Goal: Task Accomplishment & Management: Complete application form

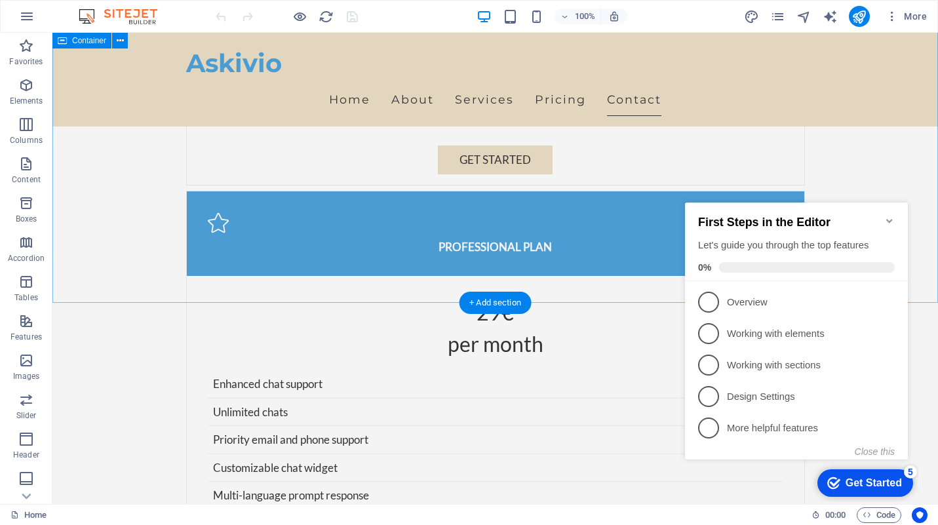
scroll to position [3045, 0]
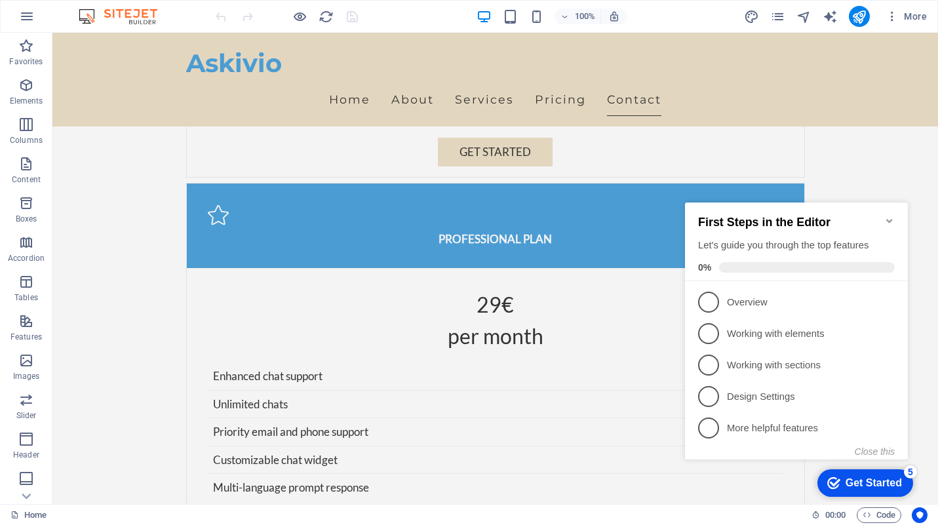
click at [888, 216] on icon "Minimize checklist" at bounding box center [889, 221] width 10 height 10
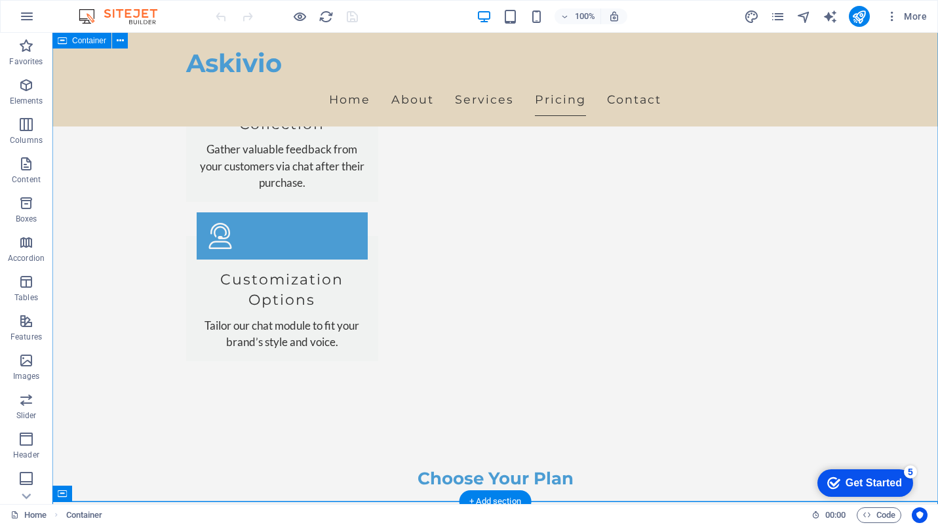
scroll to position [2426, 0]
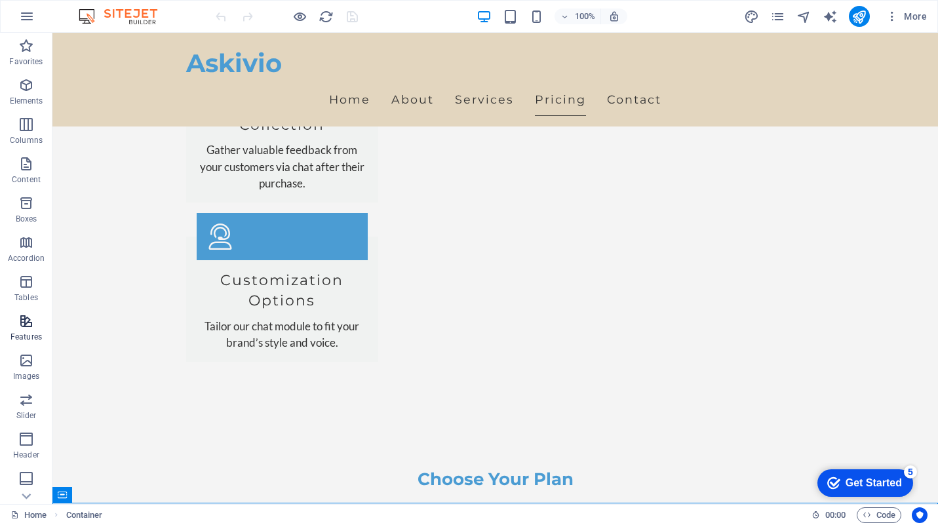
click at [30, 328] on icon "button" at bounding box center [26, 321] width 16 height 16
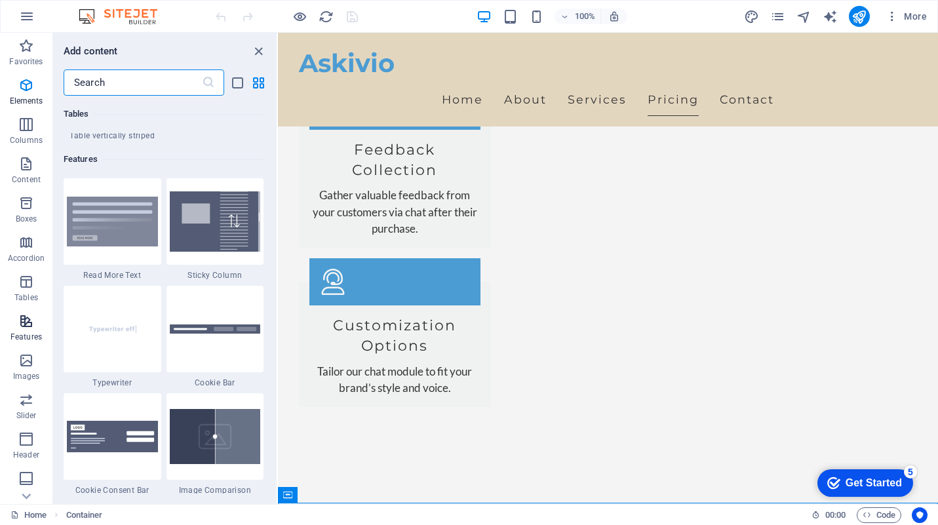
scroll to position [5108, 0]
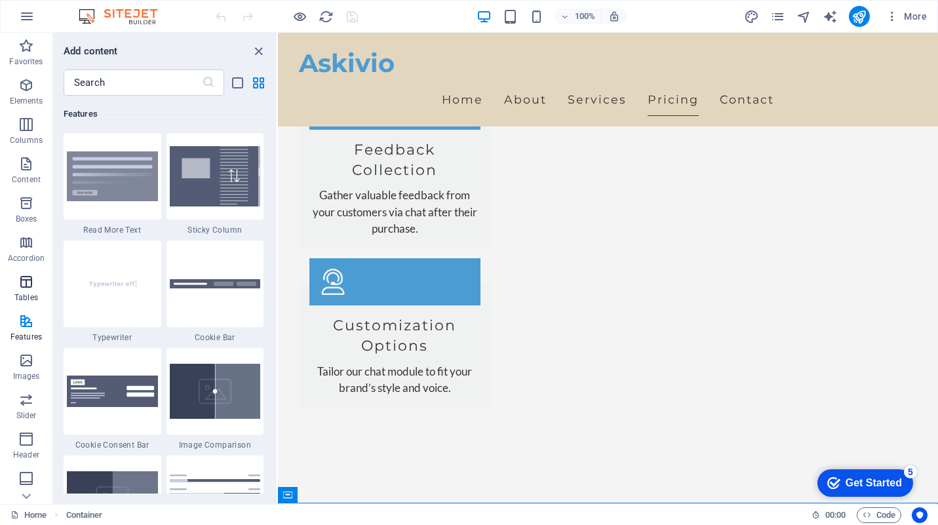
click at [26, 280] on icon "button" at bounding box center [26, 282] width 16 height 16
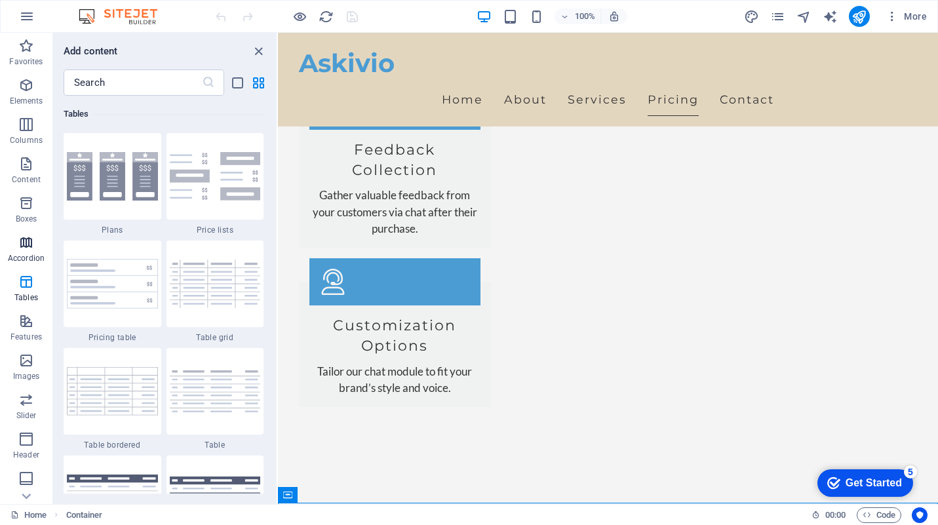
click at [23, 252] on span "Accordion" at bounding box center [26, 250] width 52 height 31
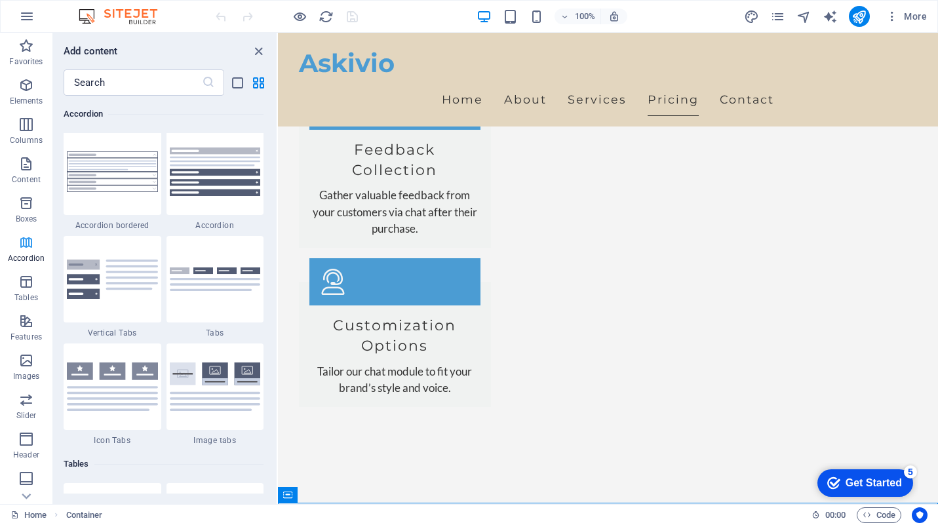
scroll to position [4184, 0]
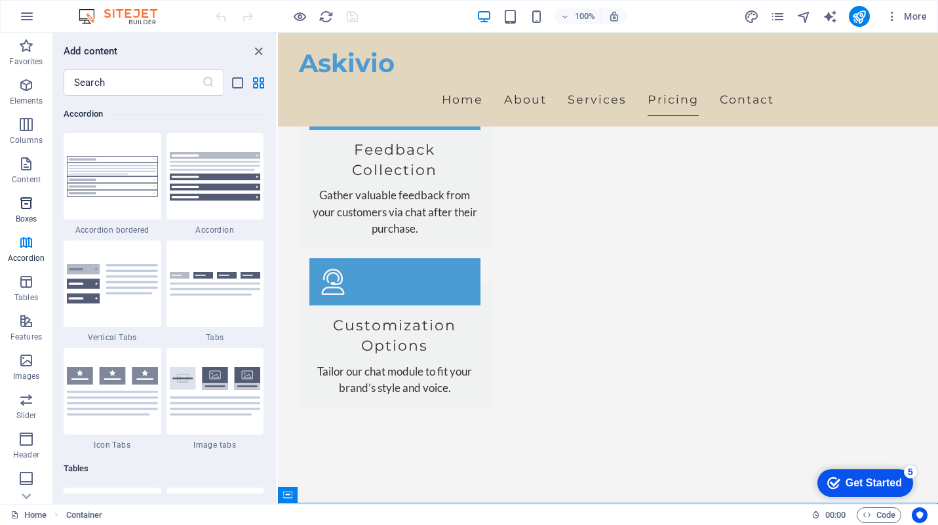
click at [31, 206] on icon "button" at bounding box center [26, 203] width 16 height 16
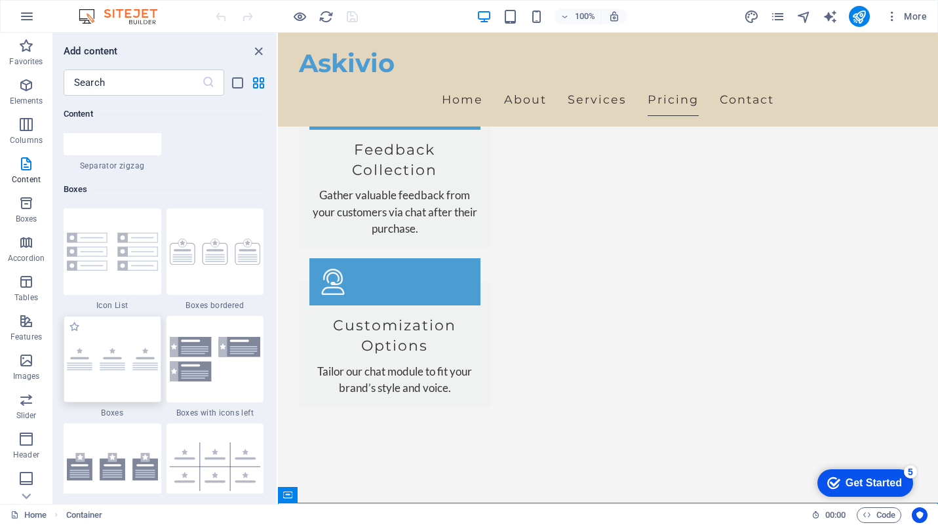
scroll to position [3528, 0]
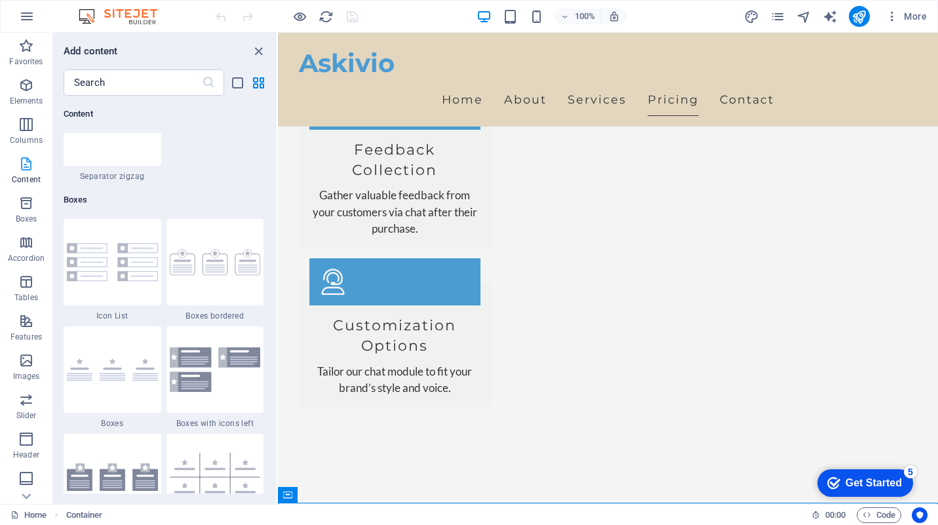
click at [36, 172] on span "Content" at bounding box center [26, 171] width 52 height 31
click at [31, 287] on icon "button" at bounding box center [26, 281] width 16 height 16
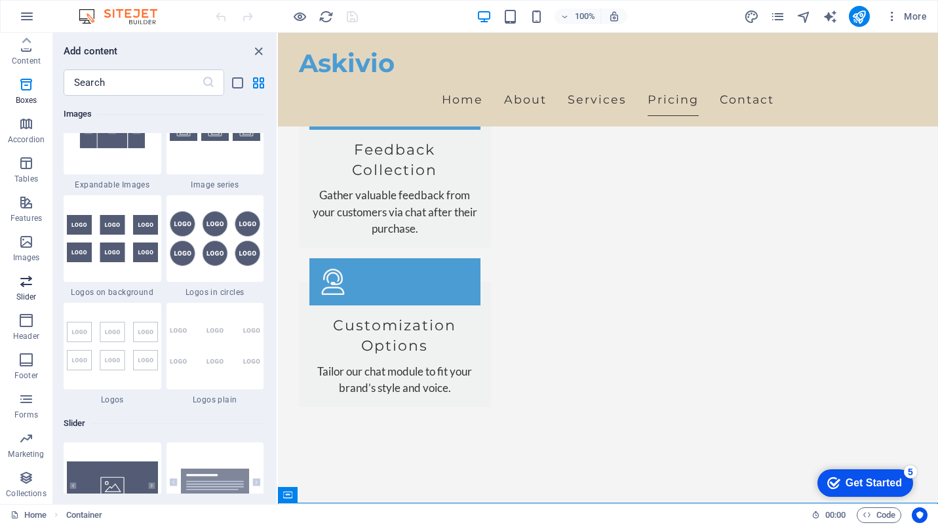
scroll to position [7428, 0]
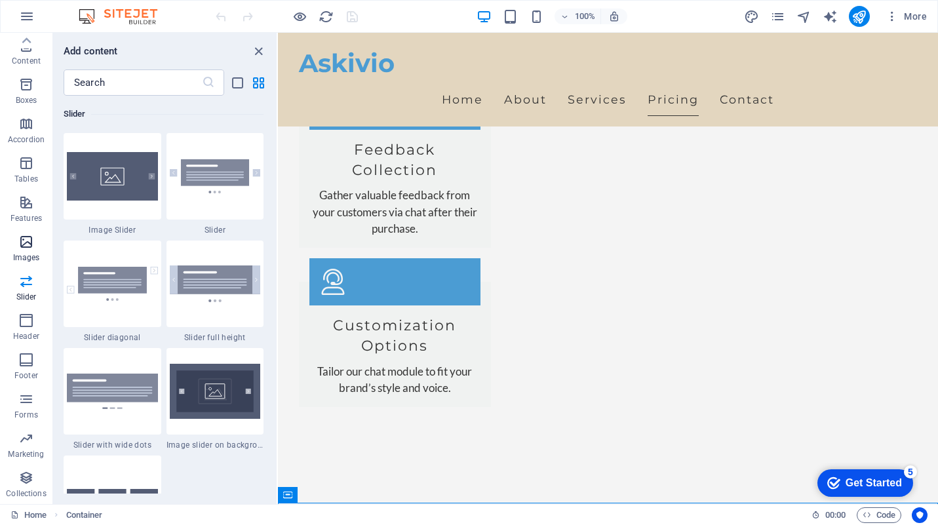
click at [29, 255] on p "Images" at bounding box center [26, 257] width 27 height 10
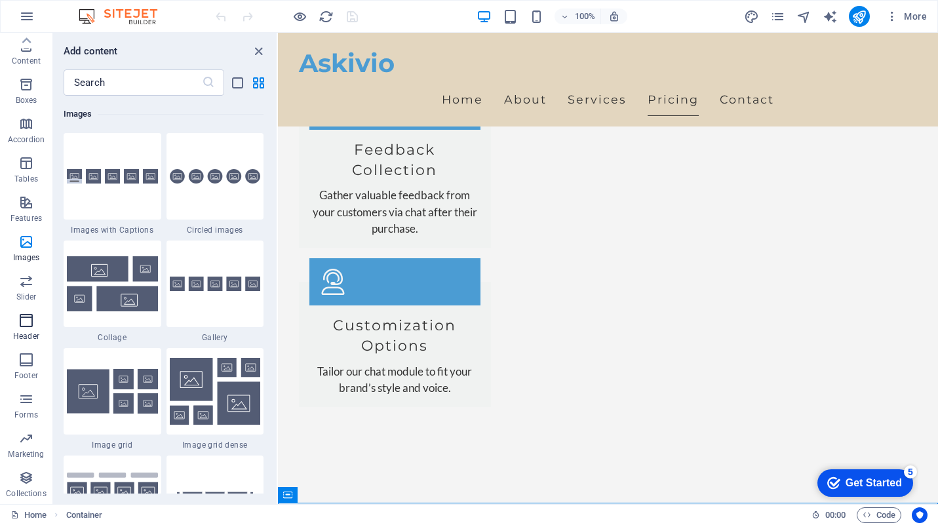
click at [30, 319] on icon "button" at bounding box center [26, 321] width 16 height 16
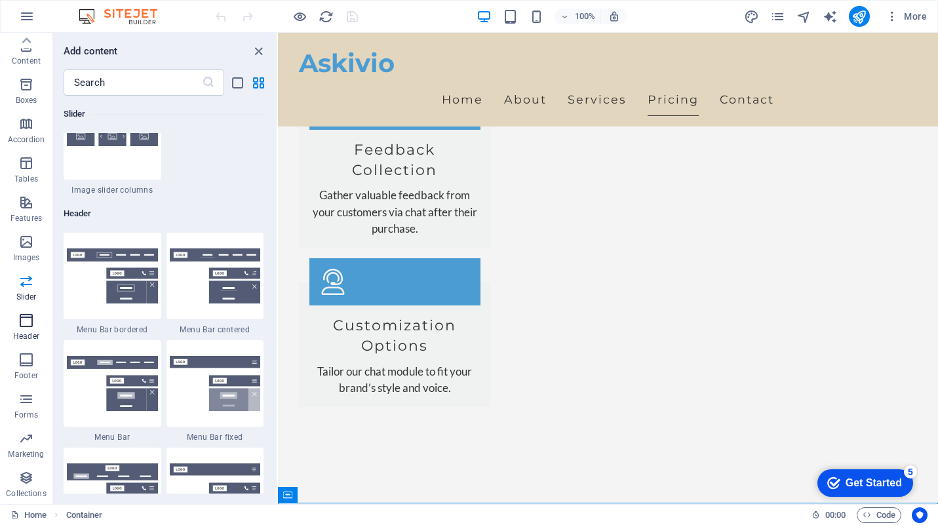
scroll to position [7890, 0]
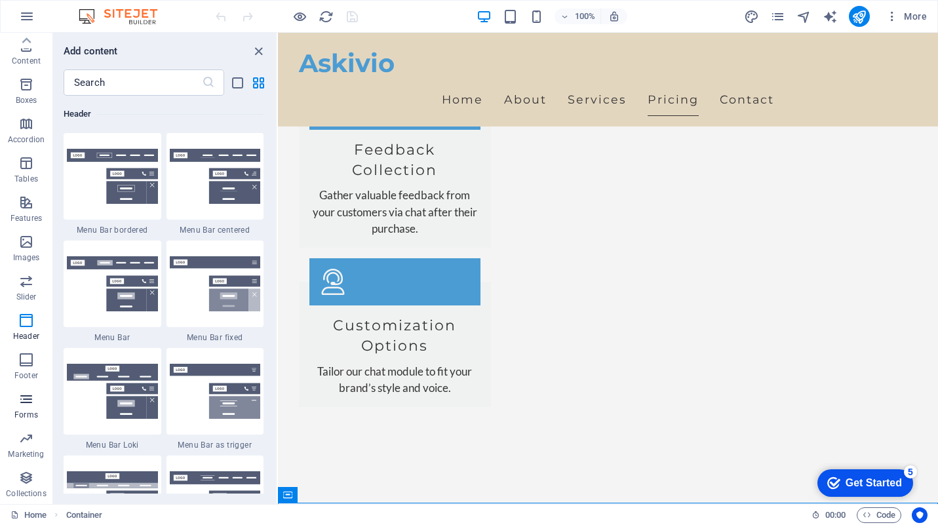
click at [27, 411] on p "Forms" at bounding box center [26, 415] width 24 height 10
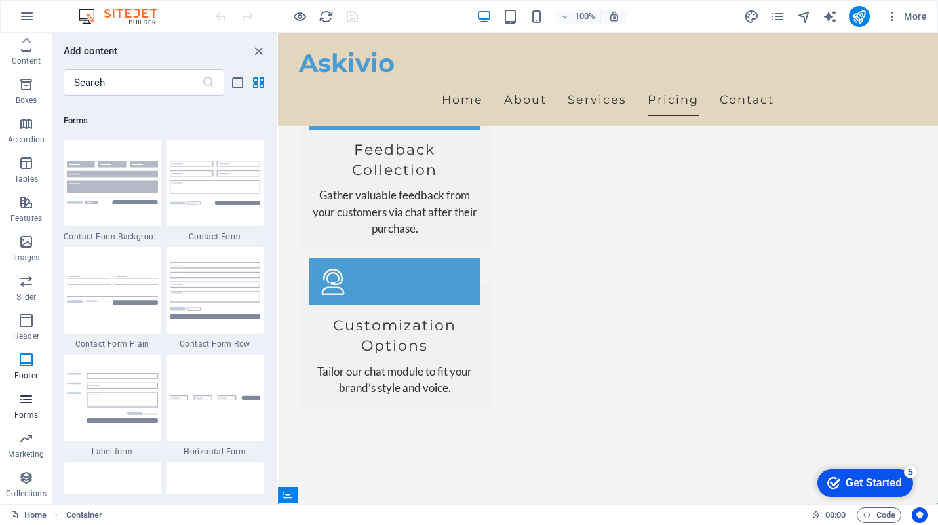
scroll to position [9566, 0]
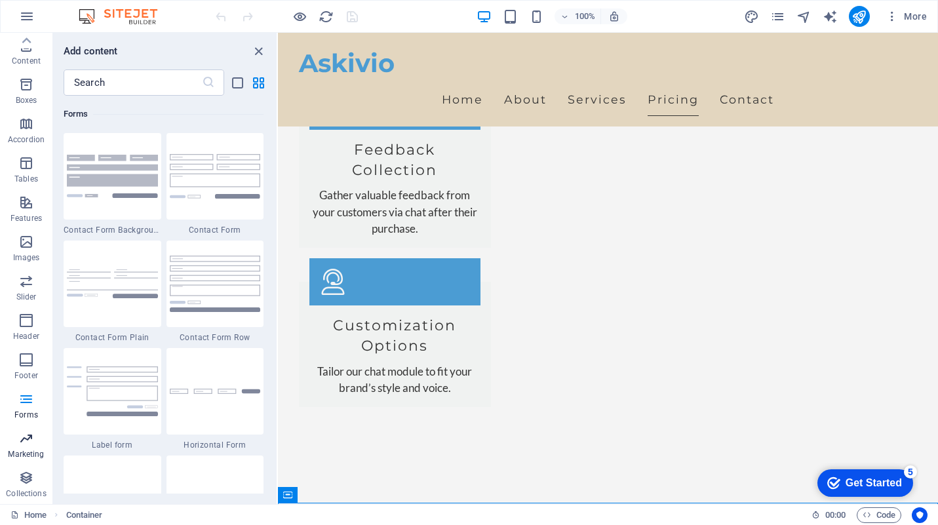
click at [29, 448] on span "Marketing" at bounding box center [26, 445] width 52 height 31
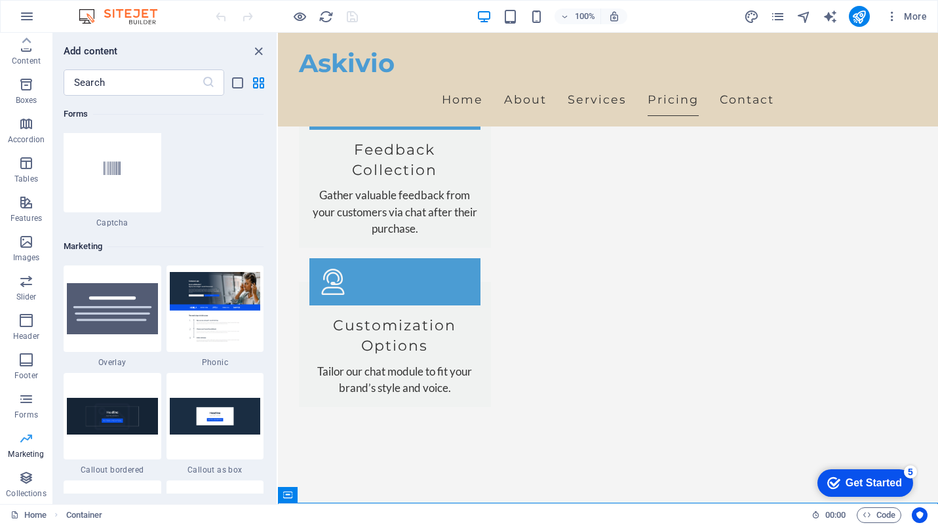
scroll to position [10673, 0]
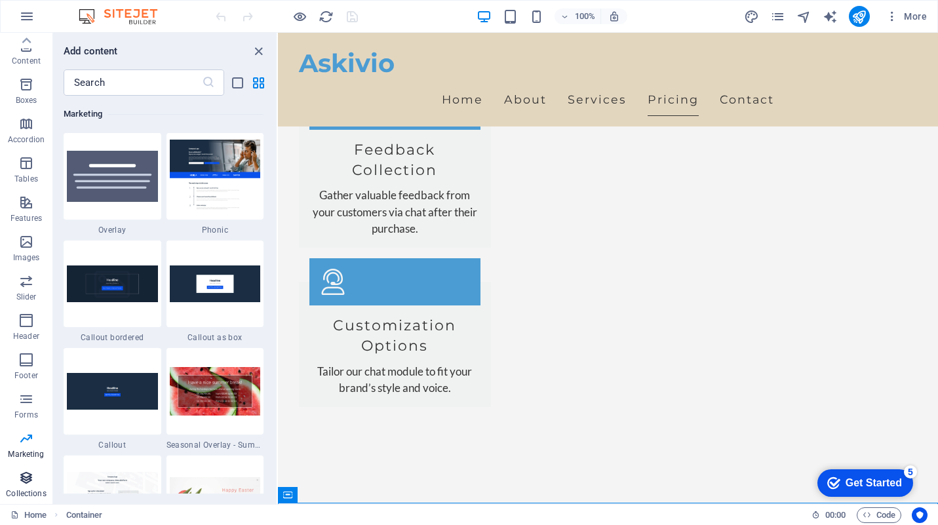
click at [30, 481] on icon "button" at bounding box center [26, 478] width 16 height 16
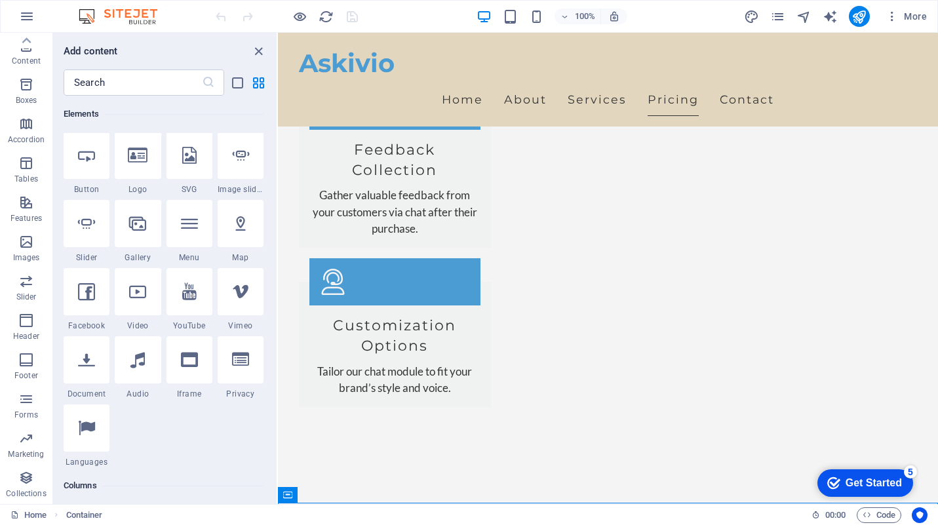
scroll to position [0, 0]
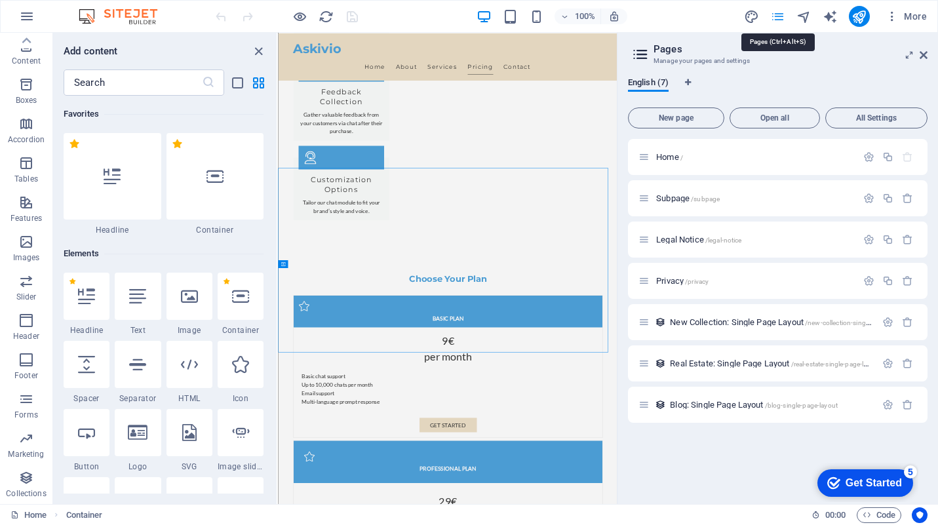
scroll to position [2581, 0]
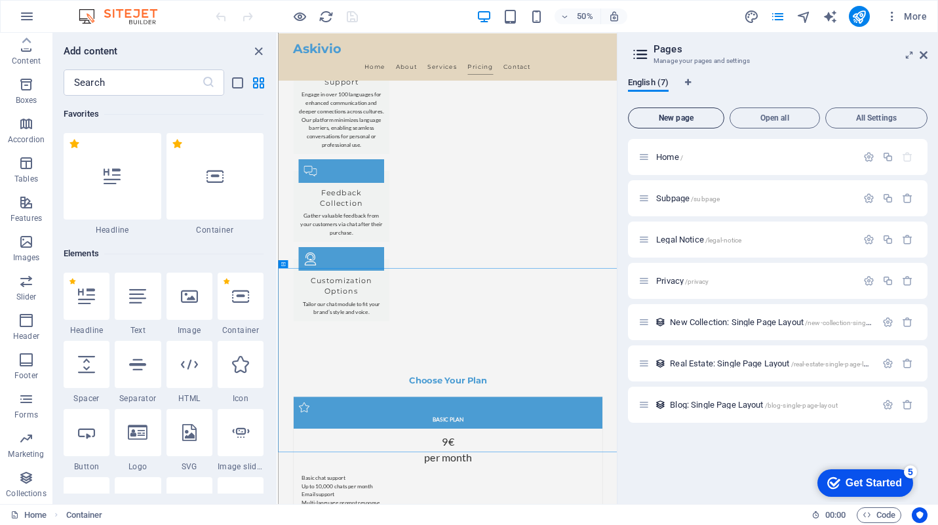
click at [697, 115] on span "New page" at bounding box center [676, 118] width 85 height 8
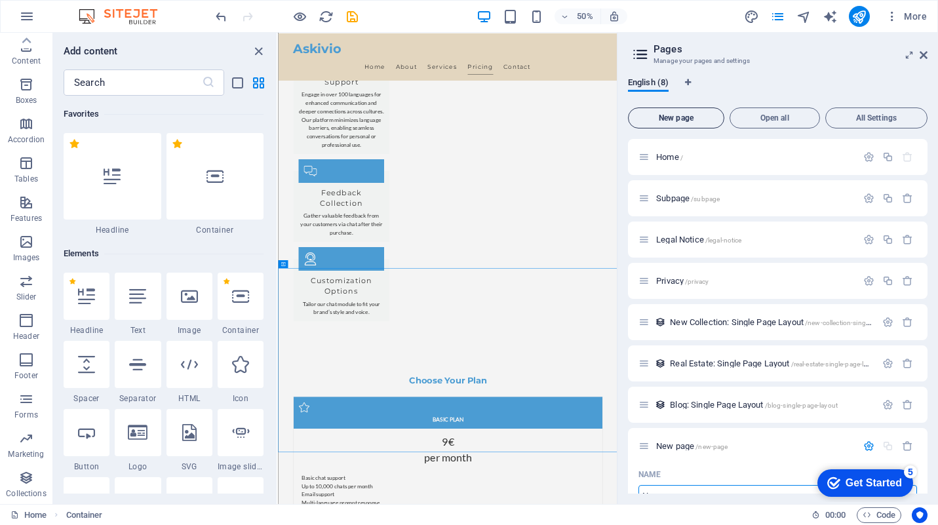
scroll to position [12, 0]
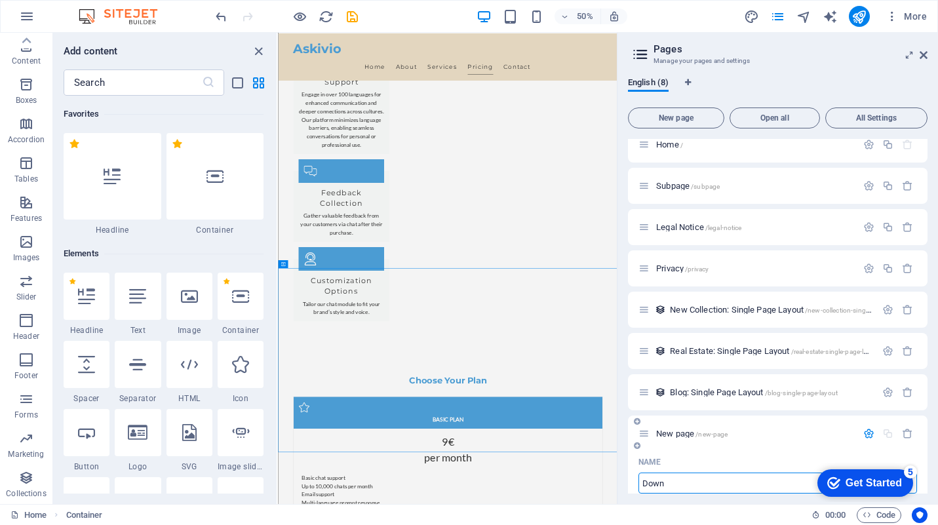
type input "Down"
type input "/down"
type input "Download Pa"
type input "/download-p"
type input "Download P"
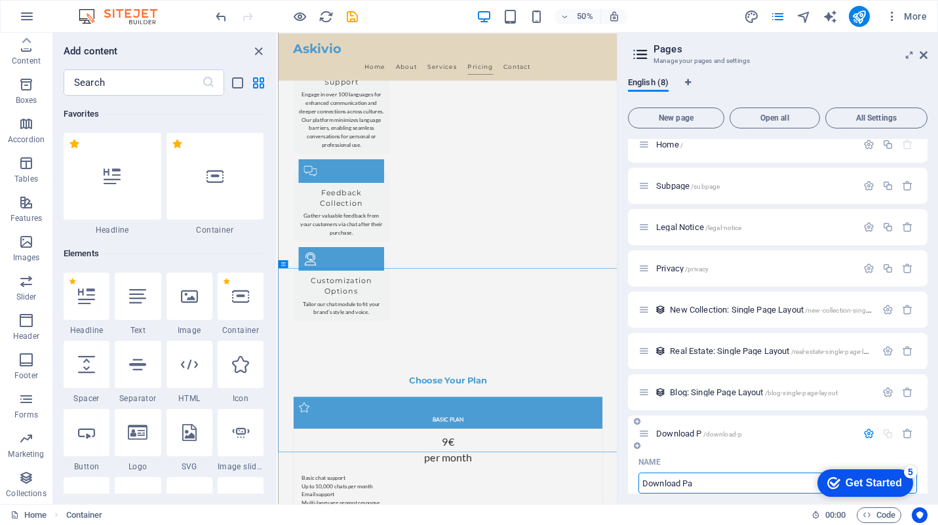
type input "/download-pa"
type input "Download"
type input "/download"
type input "Downloads"
type input "/downloads"
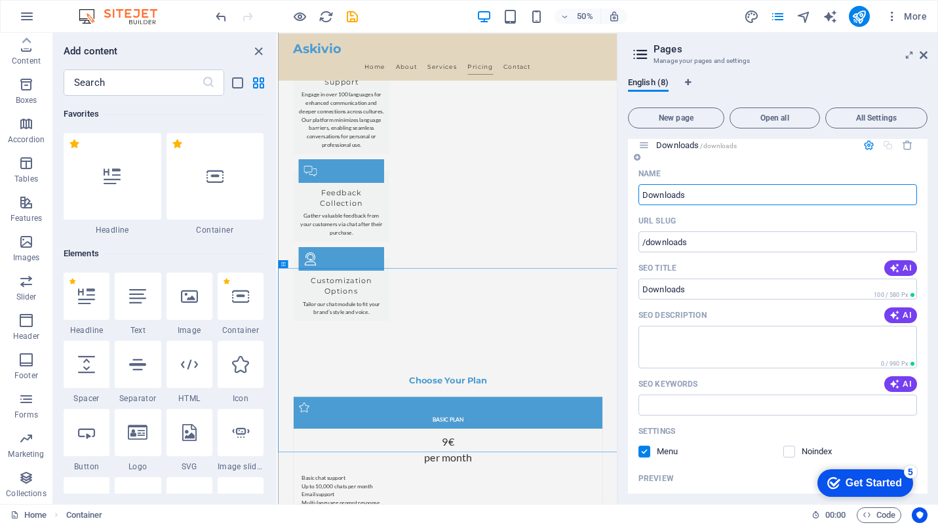
scroll to position [301, 0]
type input "Downloads"
click at [896, 319] on icon "button" at bounding box center [894, 314] width 10 height 10
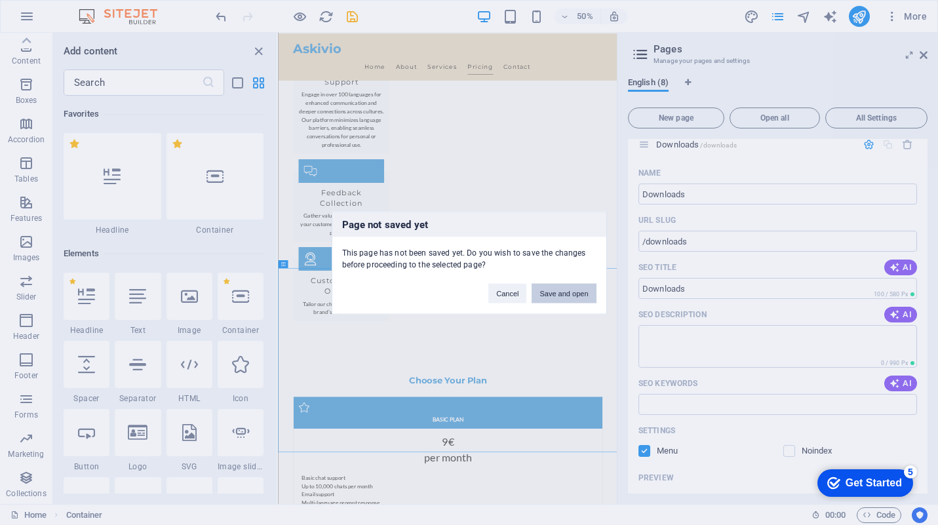
click at [569, 290] on button "Save and open" at bounding box center [563, 293] width 64 height 20
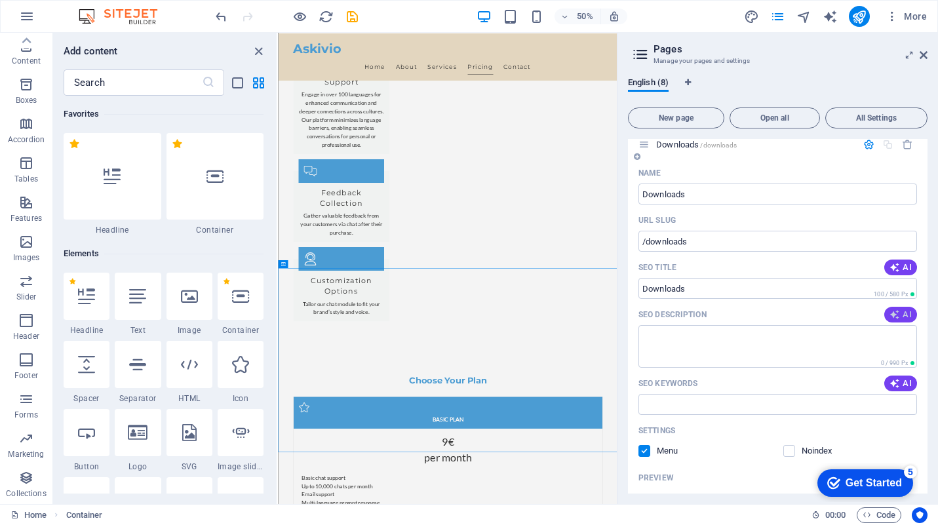
click at [896, 311] on icon "button" at bounding box center [894, 314] width 10 height 10
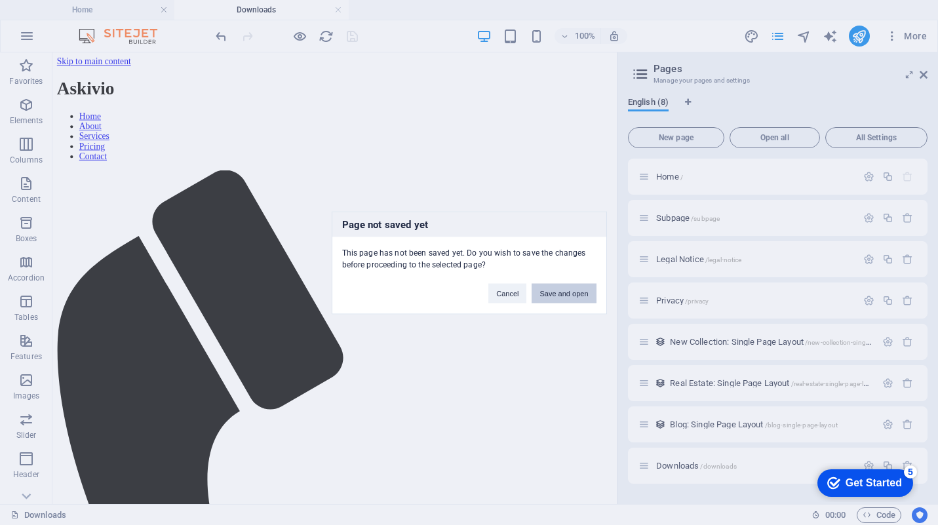
scroll to position [0, 0]
click at [512, 291] on button "Cancel" at bounding box center [507, 293] width 38 height 20
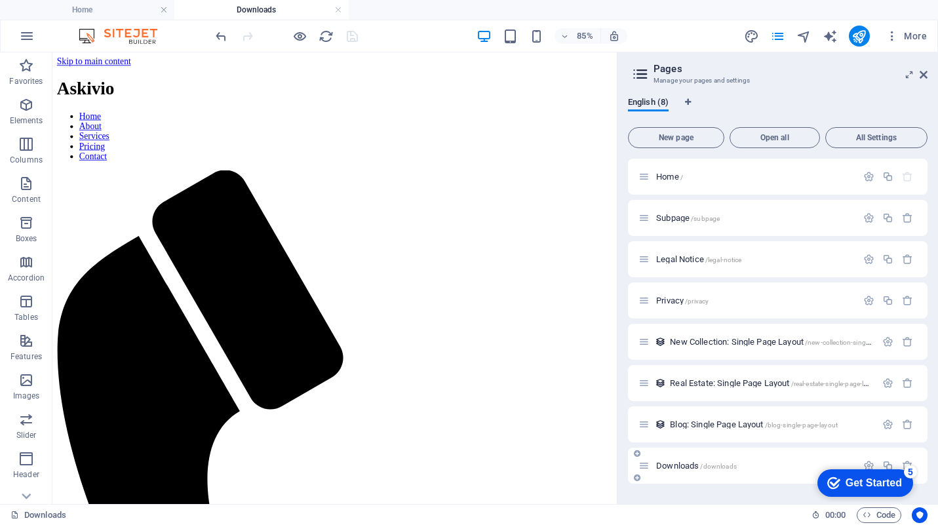
click at [753, 464] on p "Downloads /downloads" at bounding box center [754, 465] width 197 height 9
click at [691, 467] on span "Downloads /downloads" at bounding box center [696, 466] width 81 height 10
click at [869, 461] on icon "button" at bounding box center [868, 465] width 11 height 11
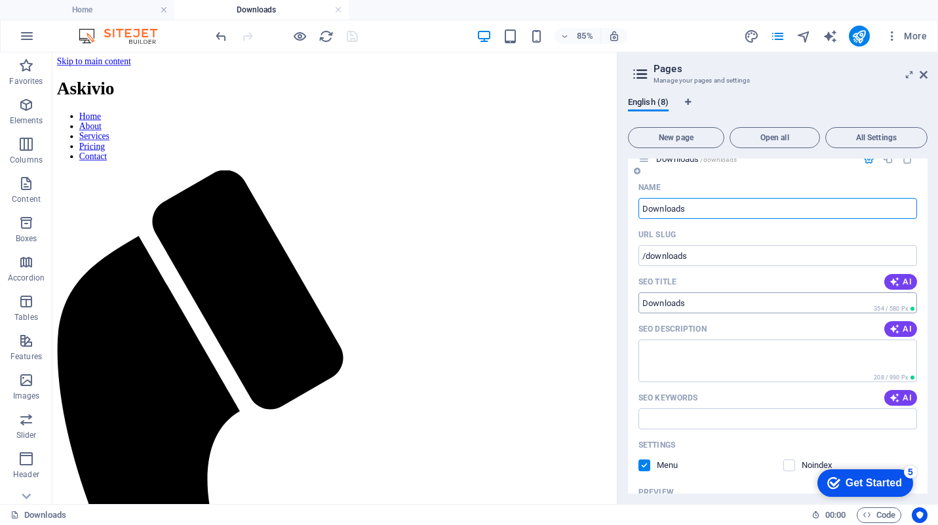
scroll to position [325, 0]
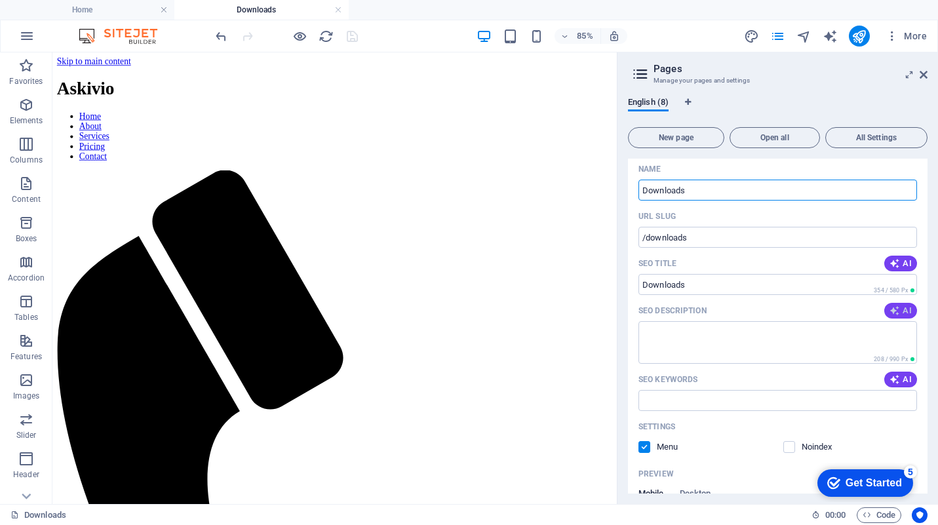
click at [893, 307] on icon "button" at bounding box center [894, 310] width 10 height 10
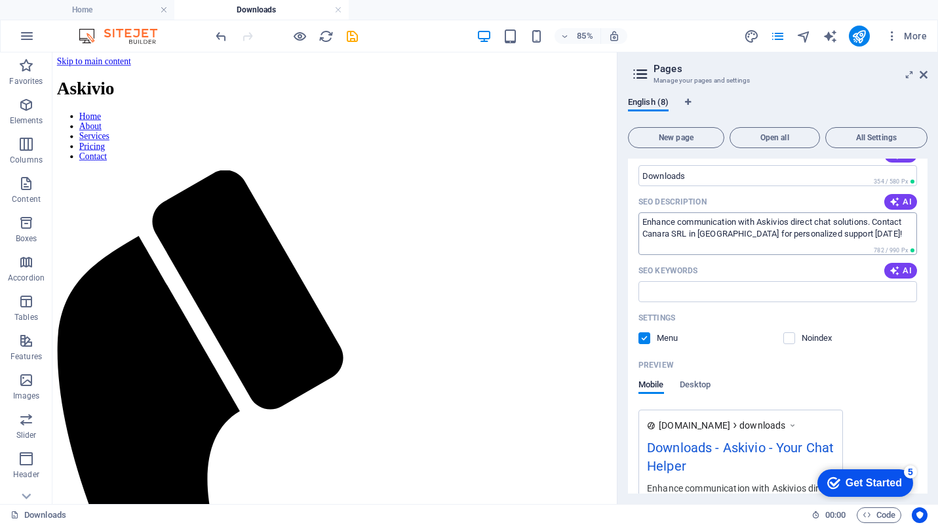
scroll to position [434, 0]
click at [689, 231] on textarea "Enhance communication with Askivios direct chat solutions. Contact Canara SRL i…" at bounding box center [777, 233] width 278 height 43
drag, startPoint x: 729, startPoint y: 231, endPoint x: 876, endPoint y: 222, distance: 147.0
click at [876, 222] on textarea "Enhance communication with Askivios direct chat solutions. Contact Canara SRL i…" at bounding box center [777, 233] width 278 height 43
click at [728, 235] on textarea "Enhance communication with Askivios direct chat solutions. Contact Canara SRL i…" at bounding box center [777, 233] width 278 height 43
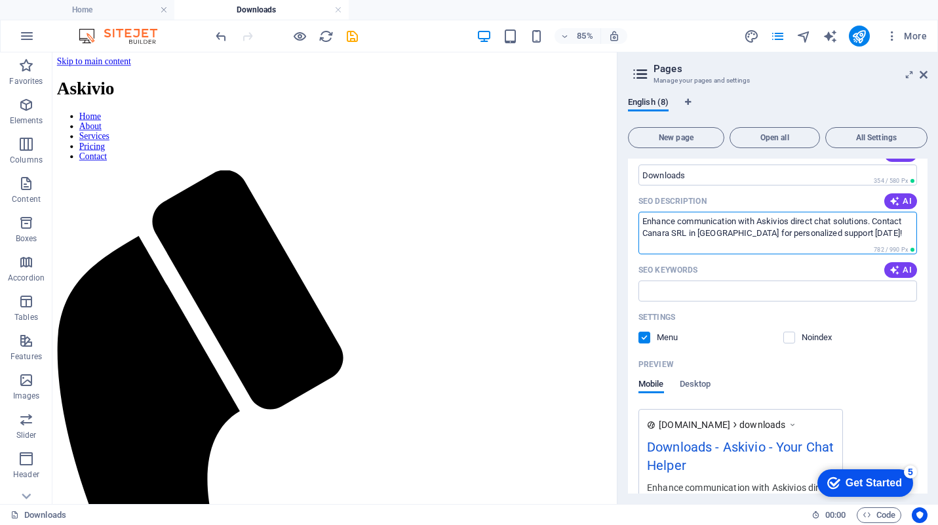
drag, startPoint x: 729, startPoint y: 234, endPoint x: 641, endPoint y: 235, distance: 87.2
click at [641, 235] on textarea "Enhance communication with Askivios direct chat solutions. Contact Canara SRL i…" at bounding box center [777, 233] width 278 height 43
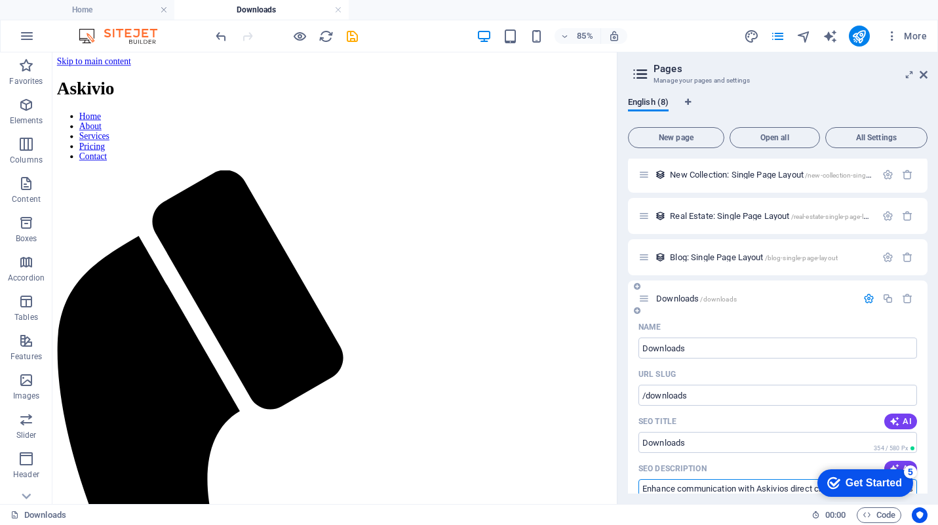
scroll to position [0, 0]
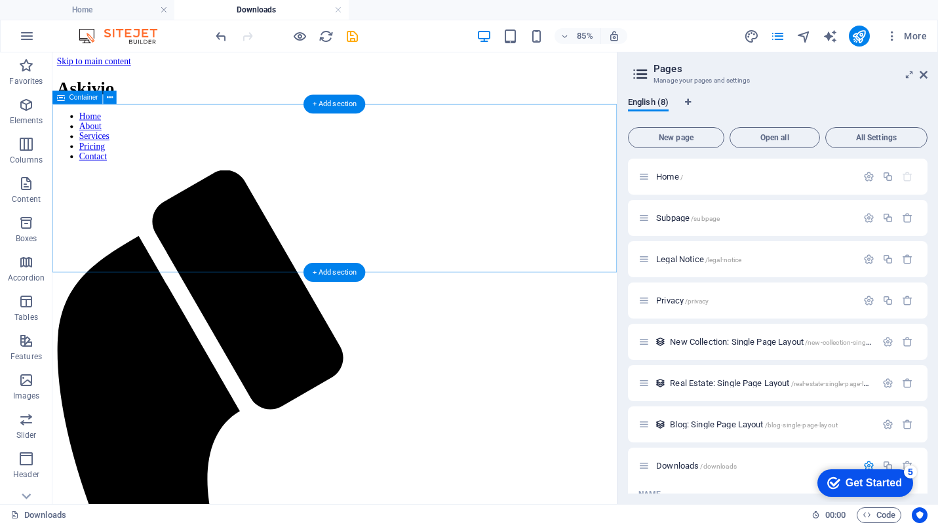
type textarea "Enhance communication with Askivios direct chat solutions. Contact us for perso…"
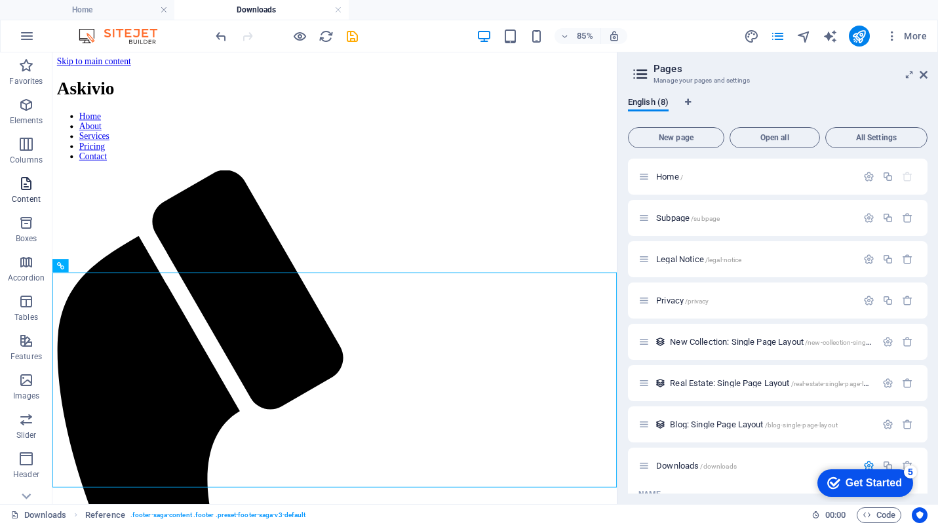
click at [31, 189] on icon "button" at bounding box center [26, 184] width 16 height 16
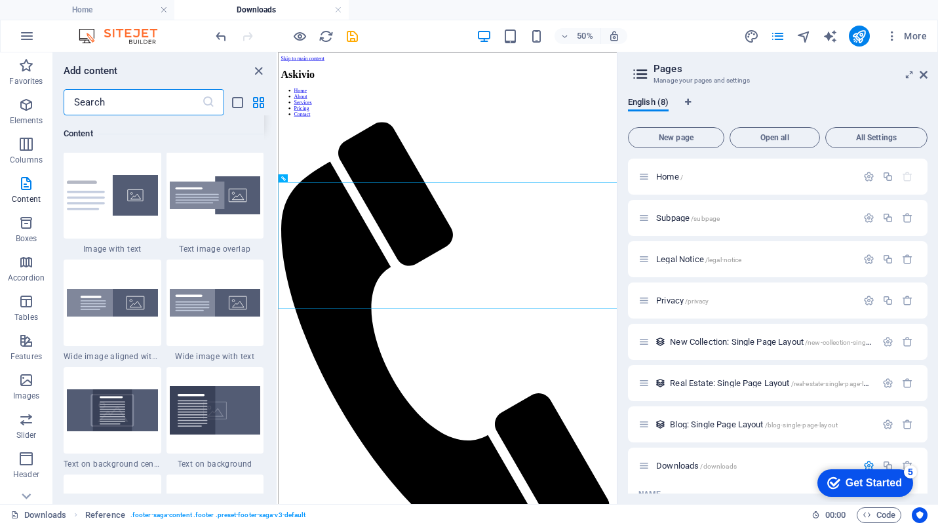
scroll to position [2524, 0]
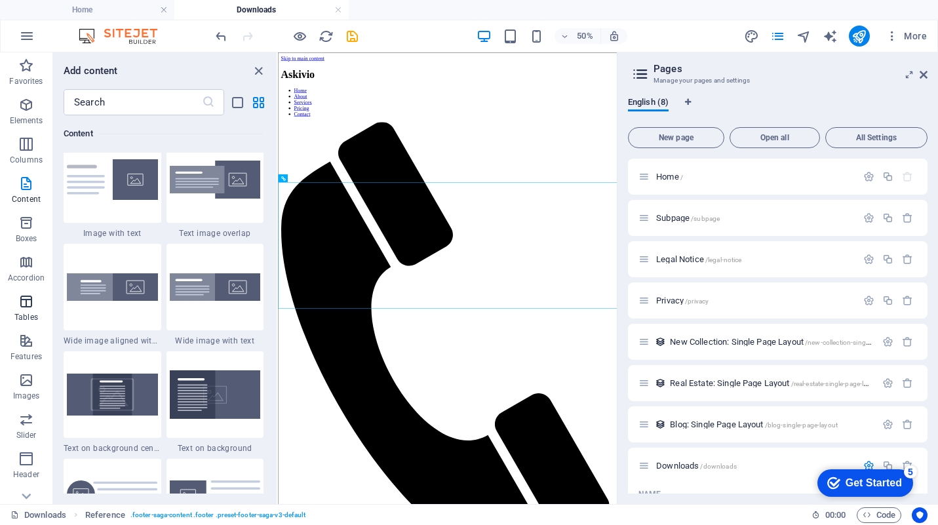
click at [30, 307] on icon "button" at bounding box center [26, 302] width 16 height 16
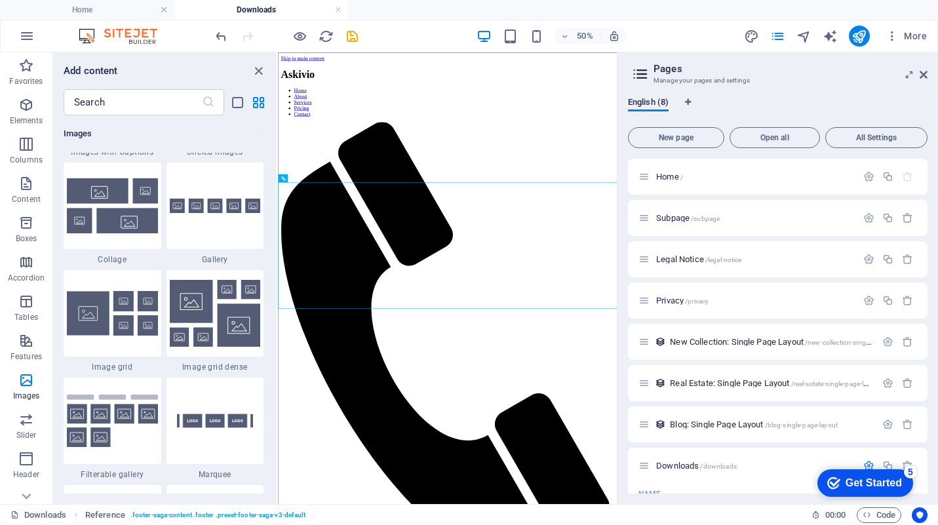
scroll to position [6744, 0]
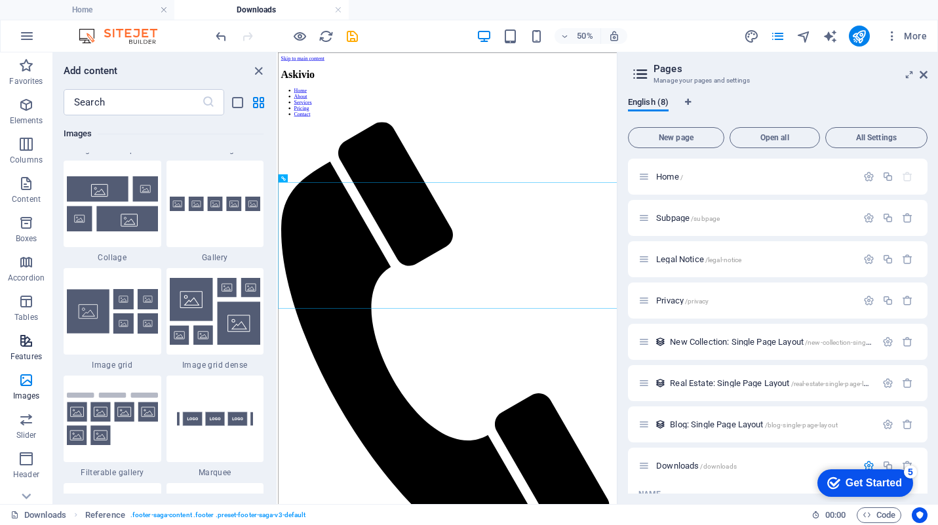
click at [27, 345] on icon "button" at bounding box center [26, 341] width 16 height 16
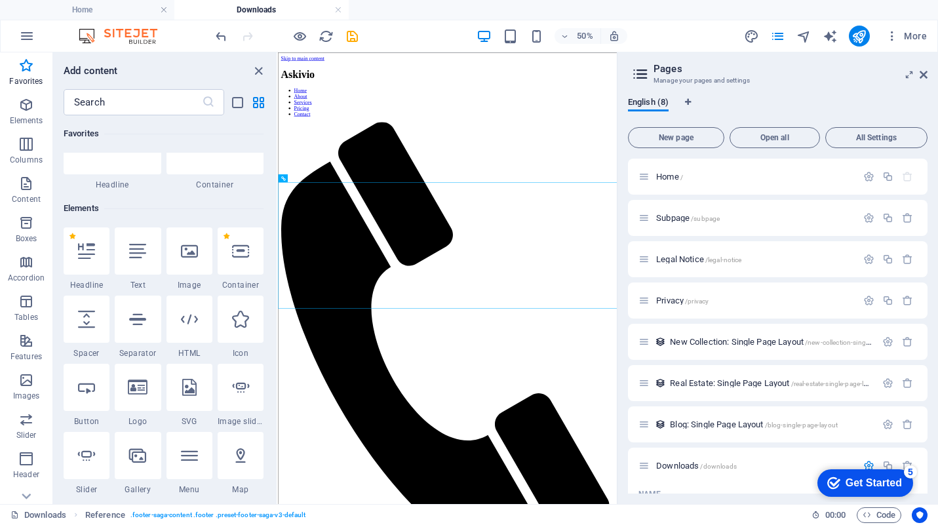
scroll to position [0, 0]
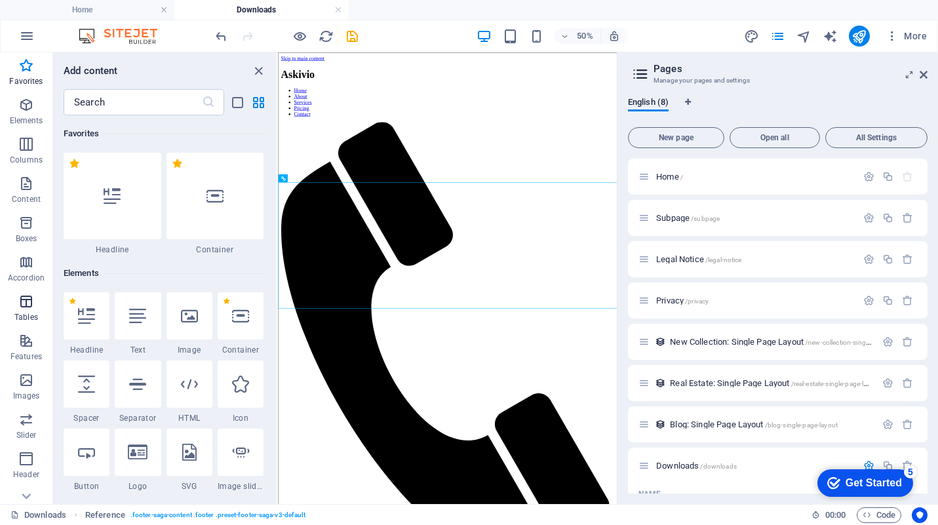
click at [30, 310] on span "Tables" at bounding box center [26, 309] width 52 height 31
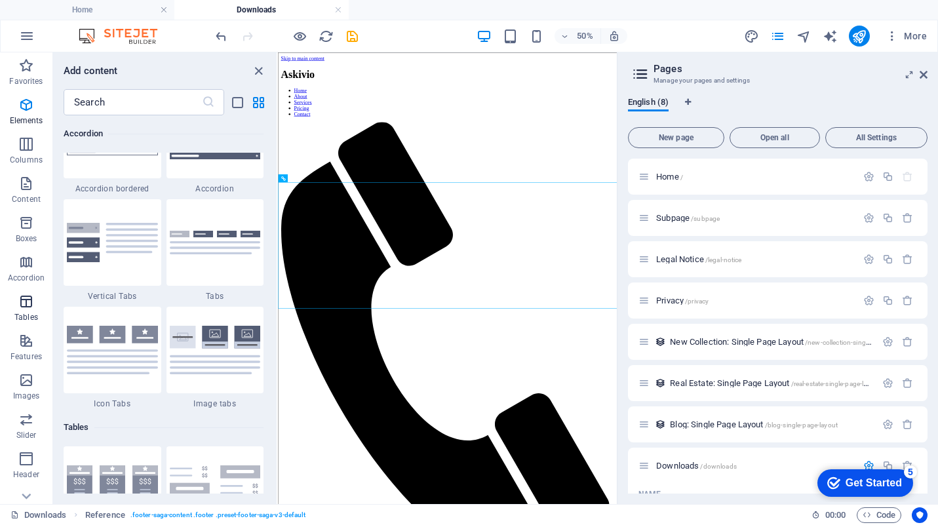
scroll to position [4538, 0]
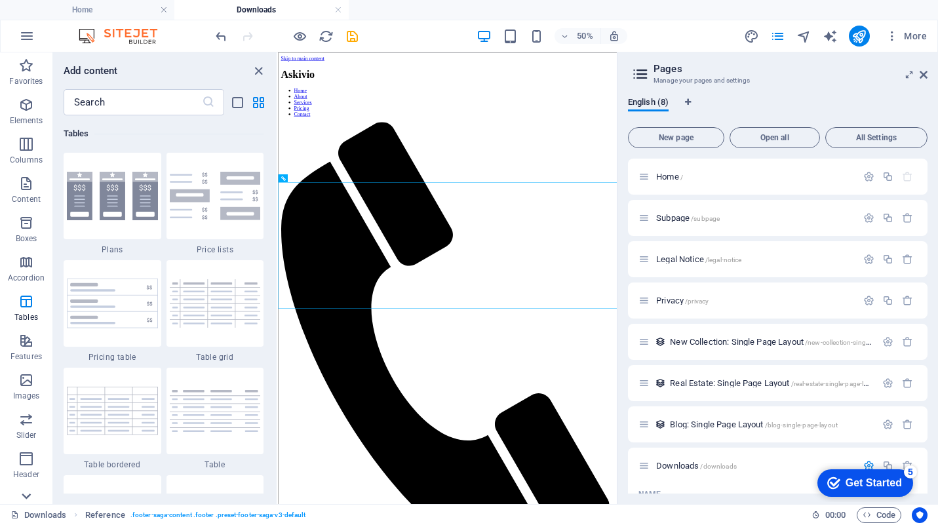
click at [22, 497] on icon at bounding box center [26, 496] width 18 height 18
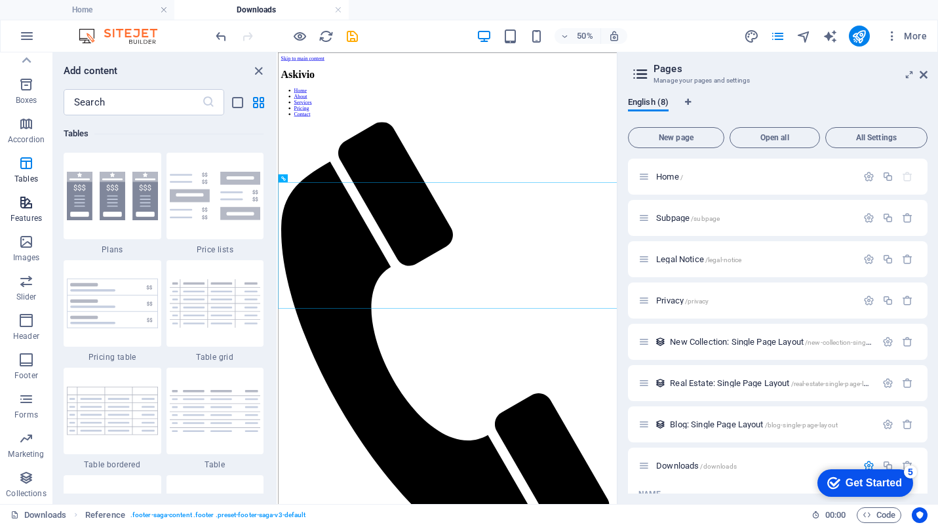
click at [28, 206] on icon "button" at bounding box center [26, 203] width 16 height 16
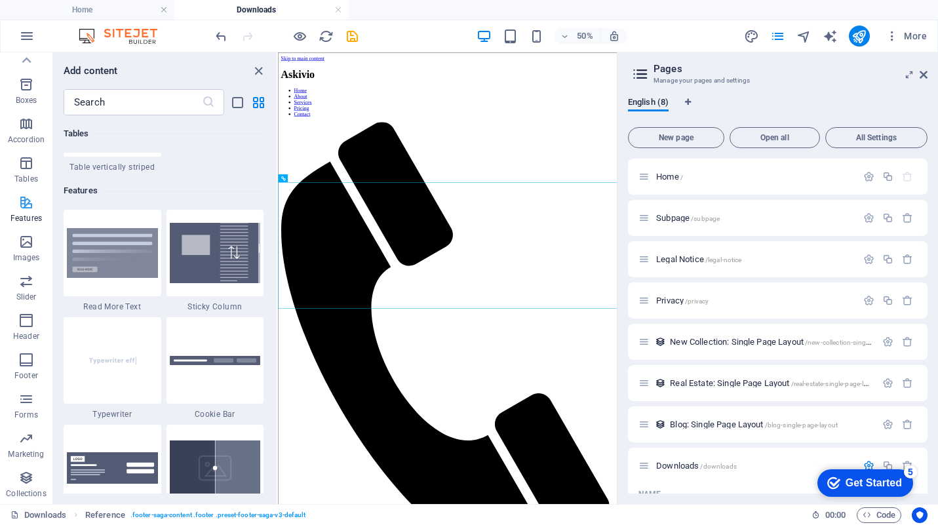
scroll to position [5108, 0]
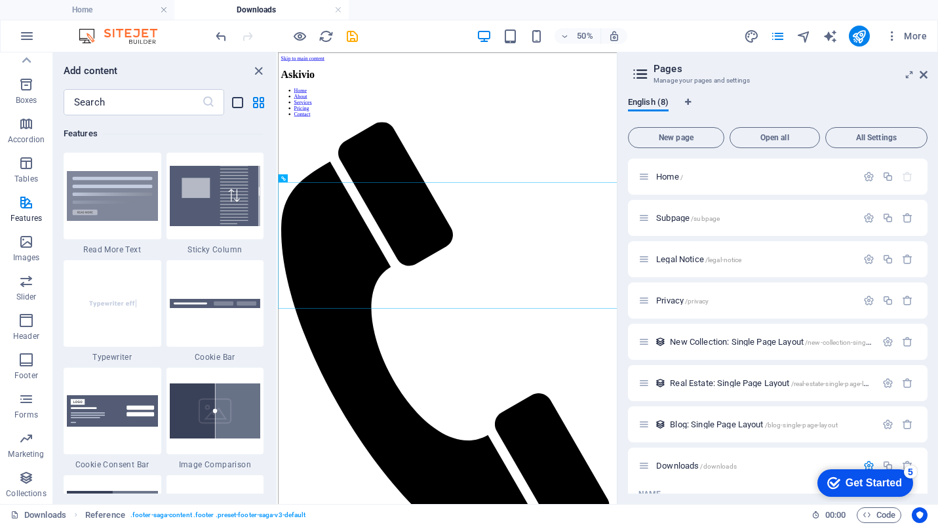
click at [242, 109] on icon "list-view" at bounding box center [237, 102] width 15 height 15
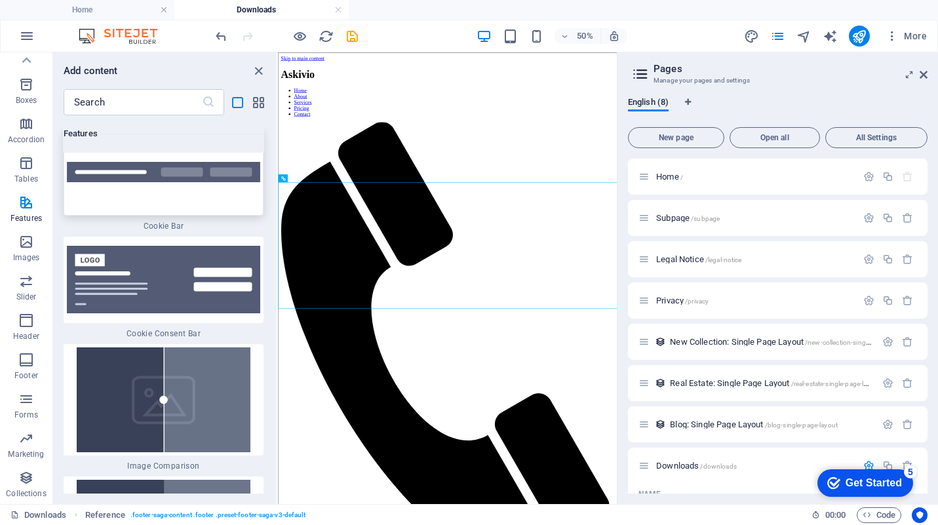
scroll to position [13008, 0]
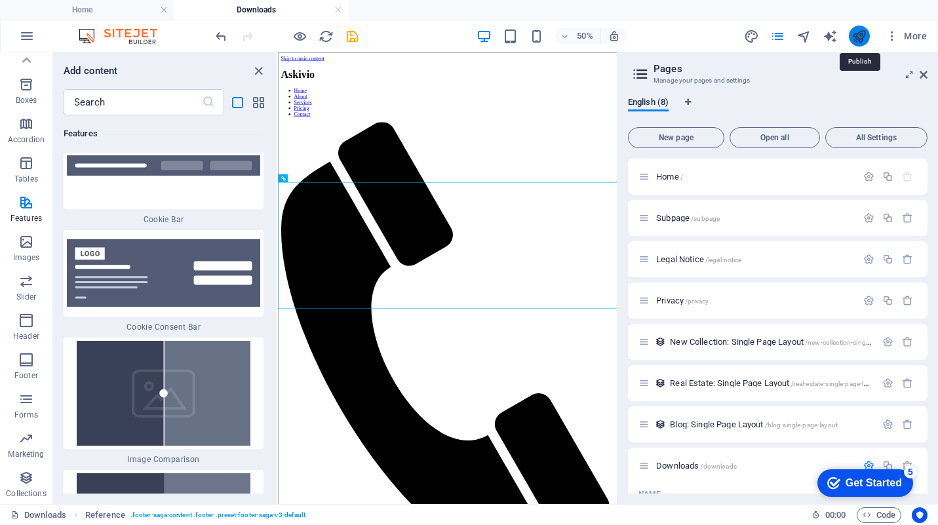
click at [852, 40] on icon "publish" at bounding box center [858, 36] width 15 height 15
